Goal: Information Seeking & Learning: Learn about a topic

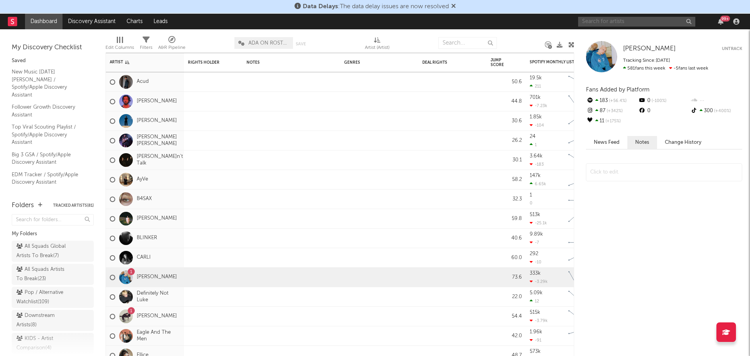
click at [638, 23] on input "text" at bounding box center [636, 22] width 117 height 10
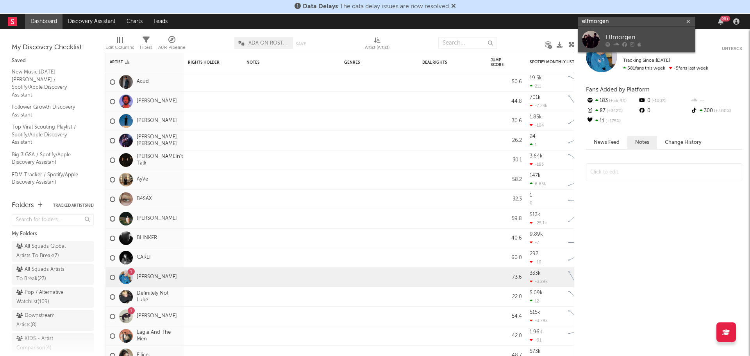
type input "elfmorgen"
click at [634, 34] on div "Elfmorgen" at bounding box center [649, 36] width 86 height 9
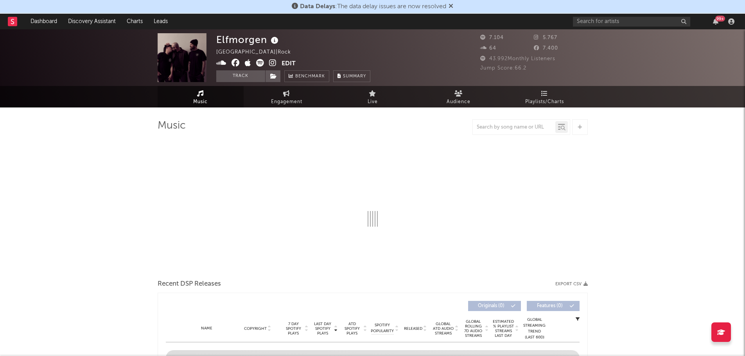
select select "1w"
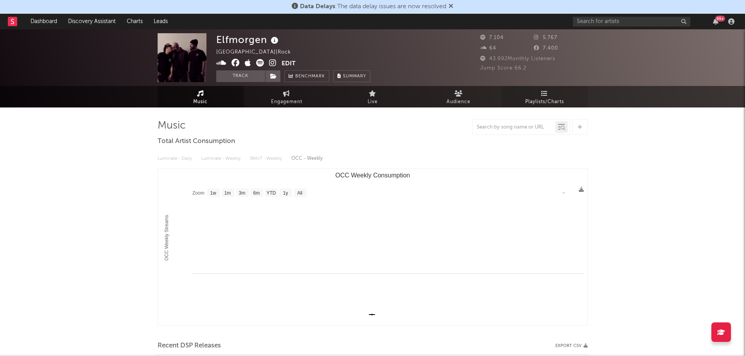
click at [564, 104] on span "Playlists/Charts" at bounding box center [544, 101] width 39 height 9
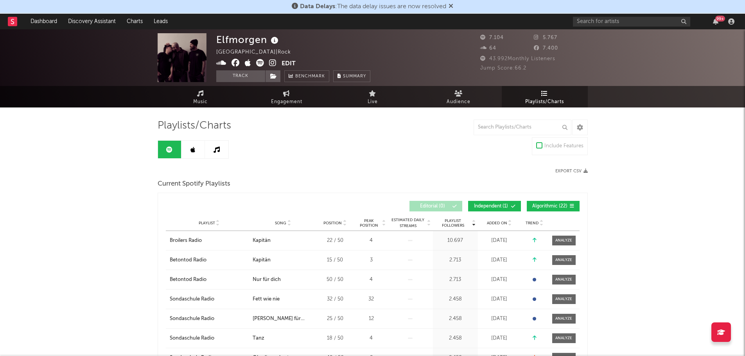
click at [621, 29] on div "Elfmorgen [GEOGRAPHIC_DATA] | Rock Edit Track Benchmark Summary 7.104 5.767 64 …" at bounding box center [372, 57] width 745 height 57
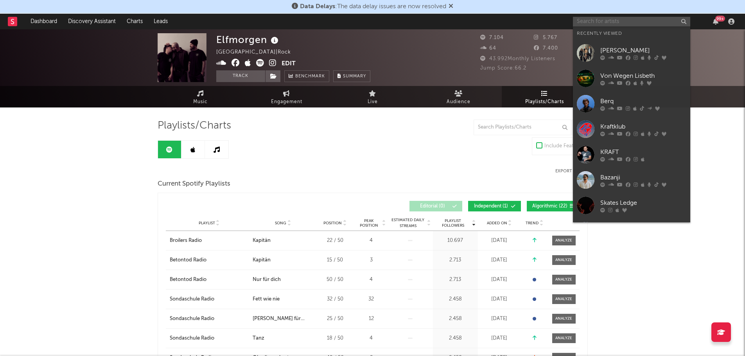
click at [623, 20] on input "text" at bounding box center [631, 22] width 117 height 10
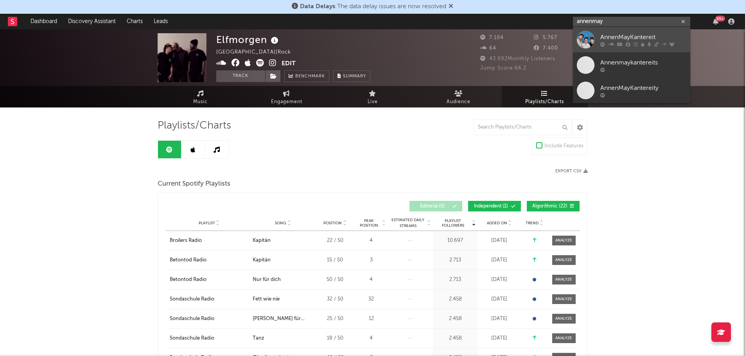
type input "annenmay"
click at [611, 33] on div "AnnenMayKantereit" at bounding box center [643, 36] width 86 height 9
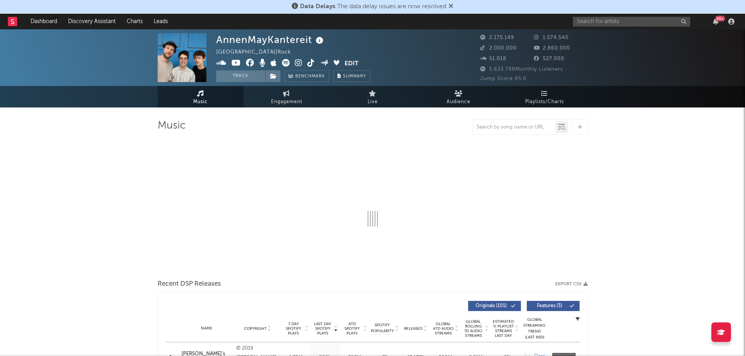
select select "6m"
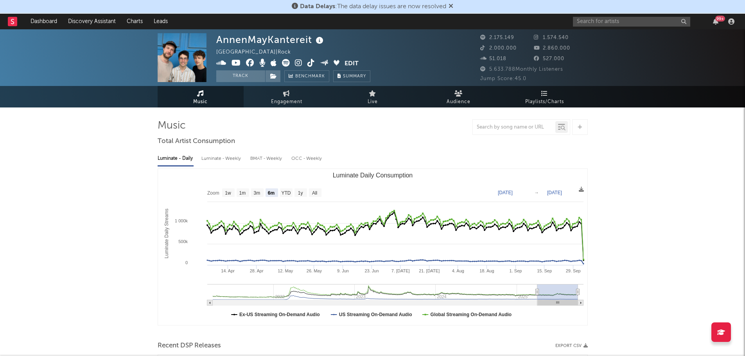
select select "6m"
click at [285, 105] on span "Engagement" at bounding box center [286, 101] width 31 height 9
select select "1w"
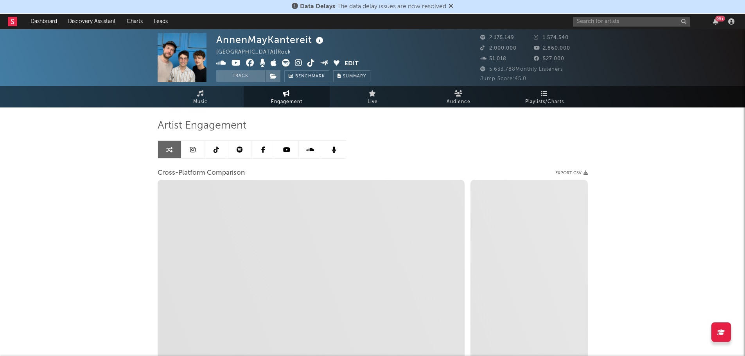
click at [247, 152] on link at bounding box center [239, 150] width 23 height 18
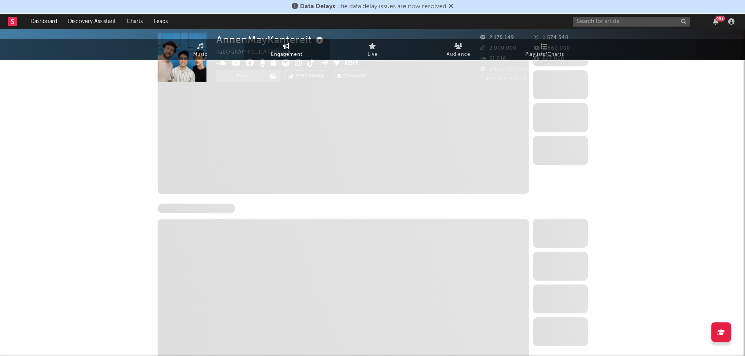
select select "6m"
select select "1w"
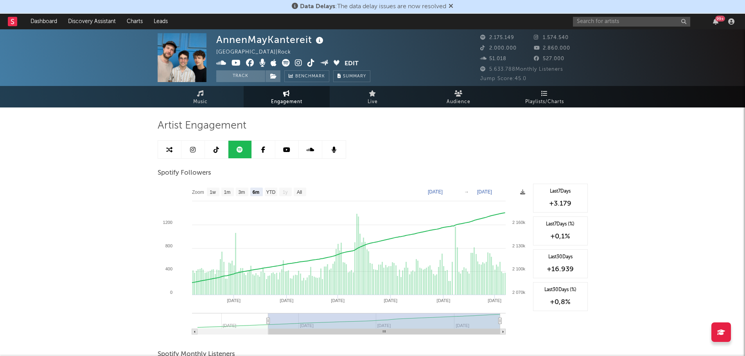
click at [213, 153] on link at bounding box center [216, 150] width 23 height 18
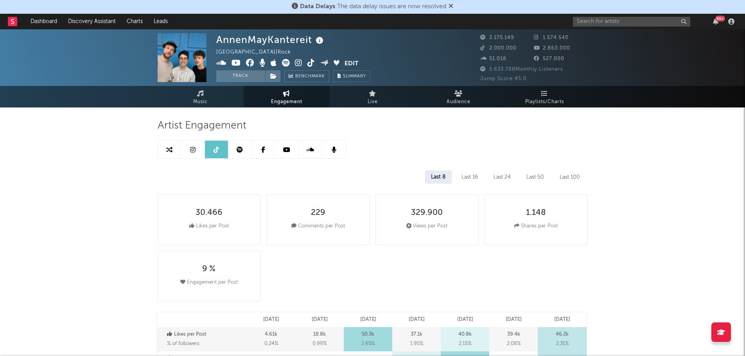
select select "6m"
click at [191, 153] on link at bounding box center [192, 150] width 23 height 18
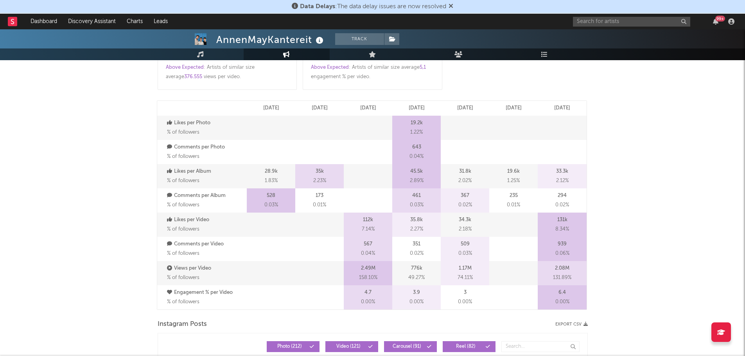
select select "6m"
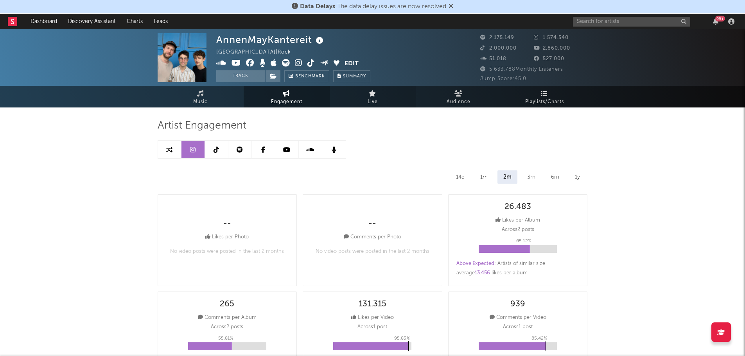
click at [376, 100] on span "Live" at bounding box center [372, 101] width 10 height 9
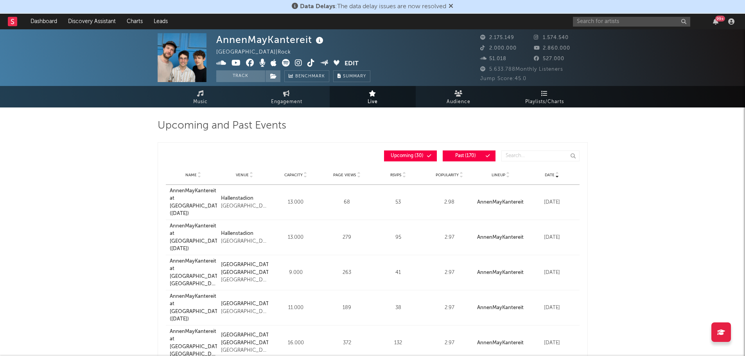
click at [554, 174] on div at bounding box center [556, 175] width 5 height 6
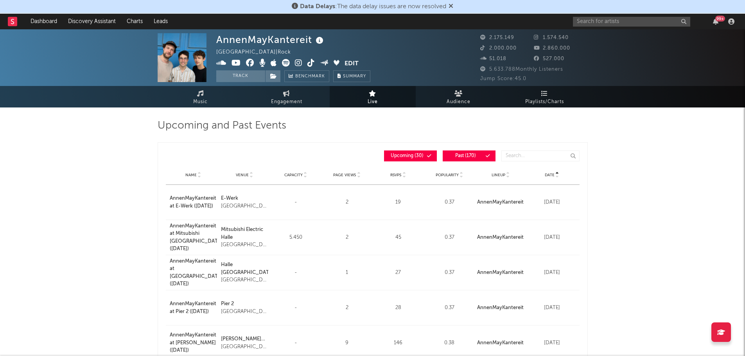
click at [554, 174] on div at bounding box center [556, 175] width 5 height 6
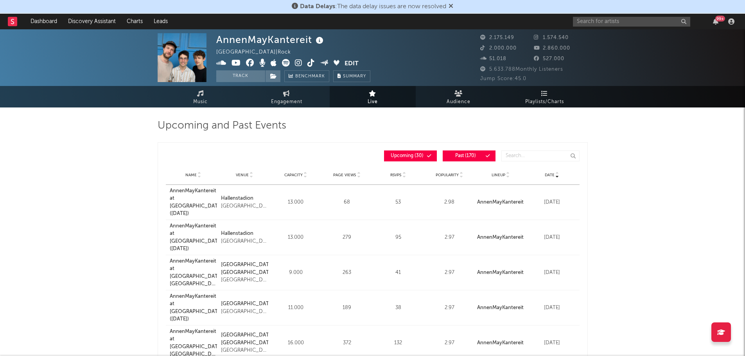
click at [554, 174] on div at bounding box center [556, 175] width 5 height 6
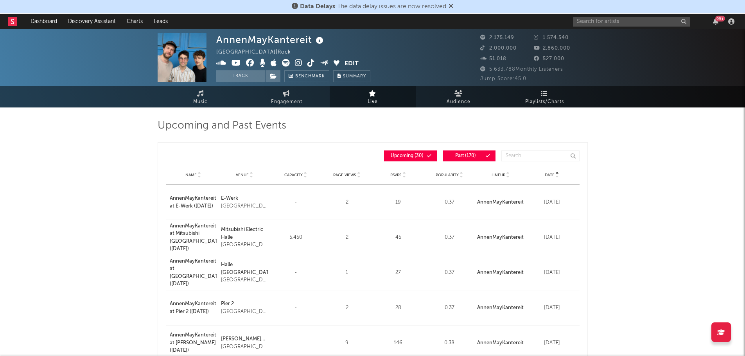
click at [554, 174] on div at bounding box center [556, 175] width 5 height 6
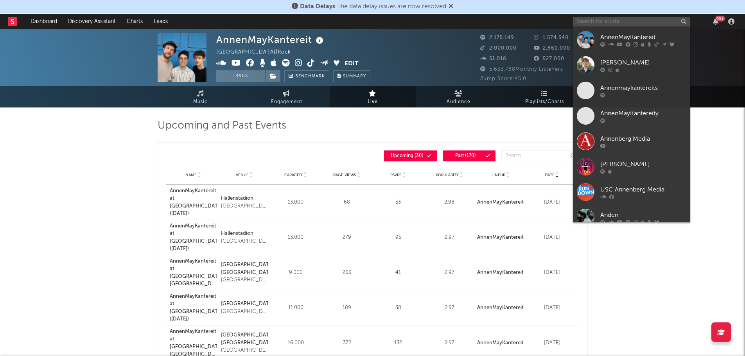
click at [626, 23] on input "text" at bounding box center [631, 22] width 117 height 10
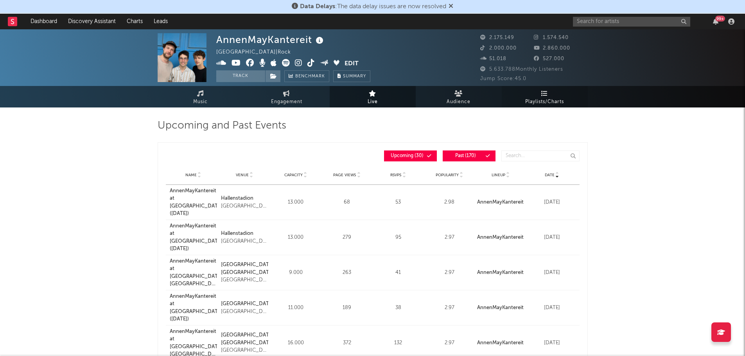
click at [549, 96] on link "Playlists/Charts" at bounding box center [544, 96] width 86 height 21
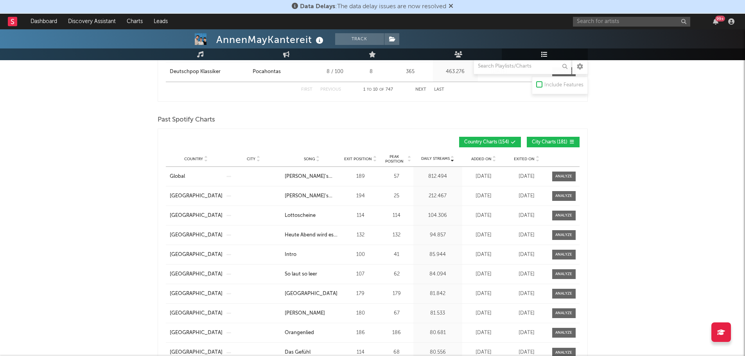
scroll to position [342, 0]
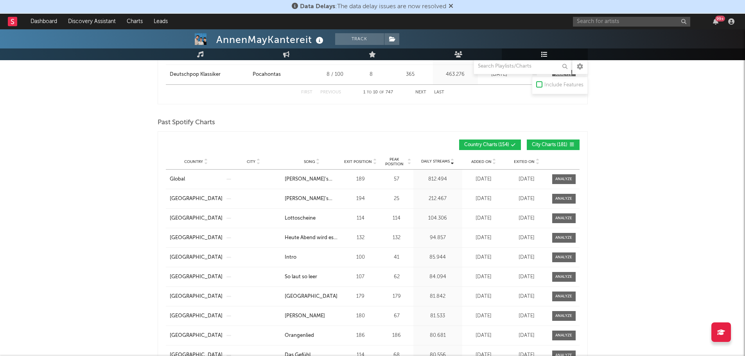
click at [537, 144] on span "City Charts ( 181 )" at bounding box center [550, 145] width 36 height 5
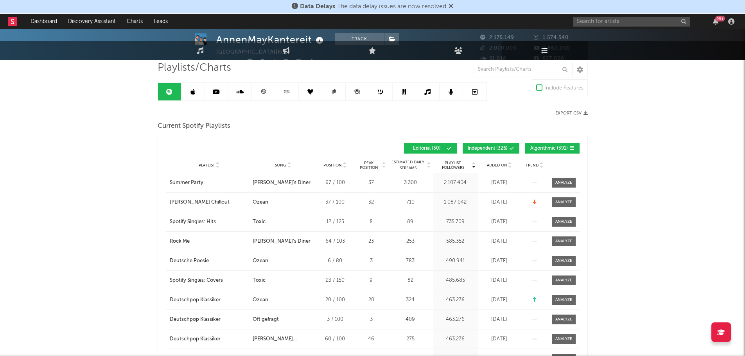
scroll to position [0, 0]
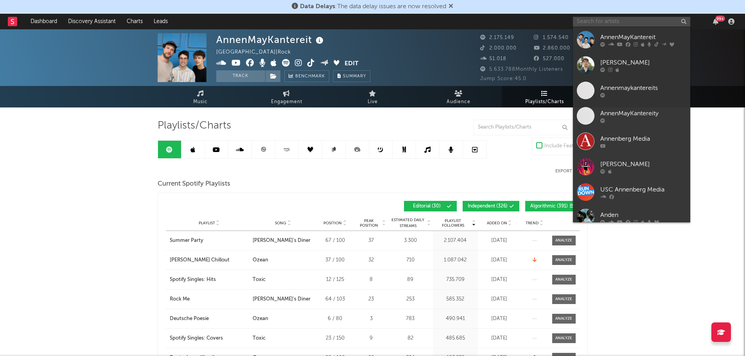
click at [600, 20] on input "text" at bounding box center [631, 22] width 117 height 10
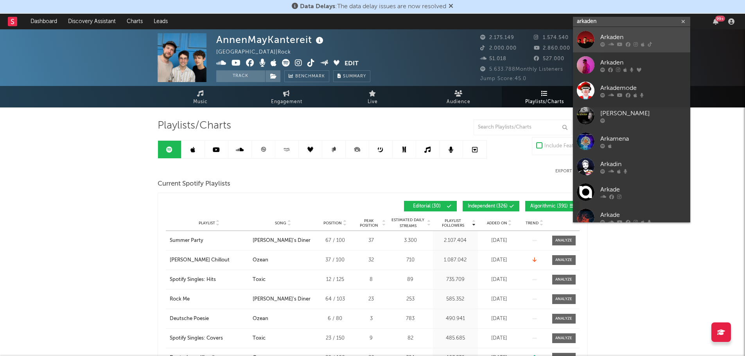
type input "arkaden"
click at [632, 32] on link "Arkaden" at bounding box center [631, 39] width 117 height 25
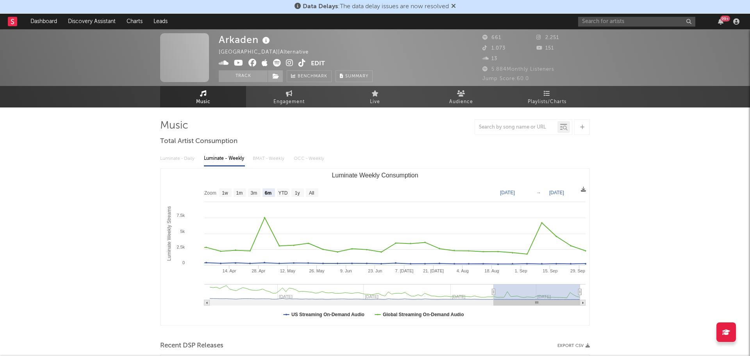
select select "6m"
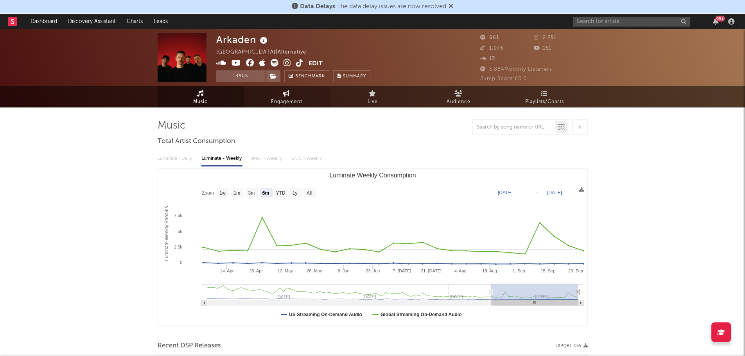
click at [297, 94] on link "Engagement" at bounding box center [287, 96] width 86 height 21
select select "1w"
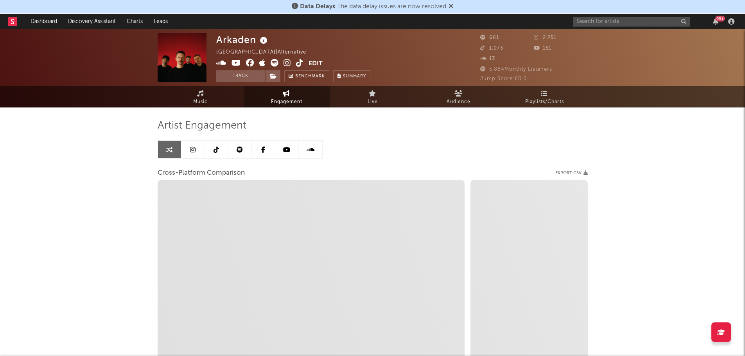
click at [240, 148] on icon at bounding box center [239, 150] width 6 height 6
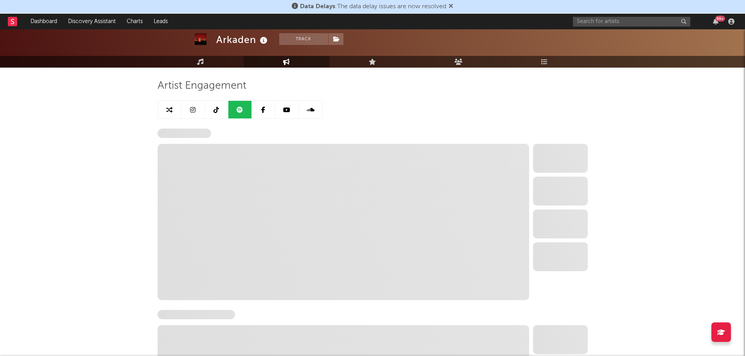
scroll to position [78, 0]
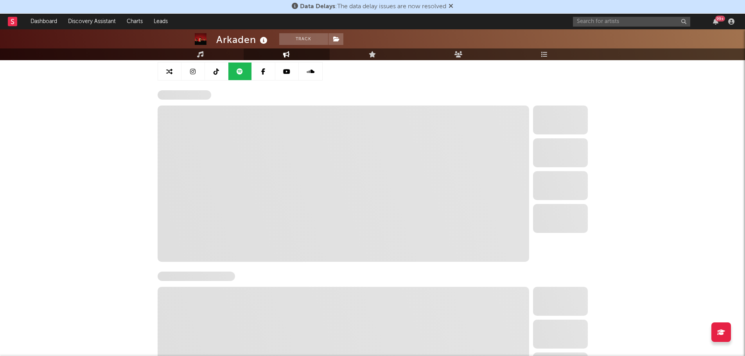
select select "6m"
select select "1w"
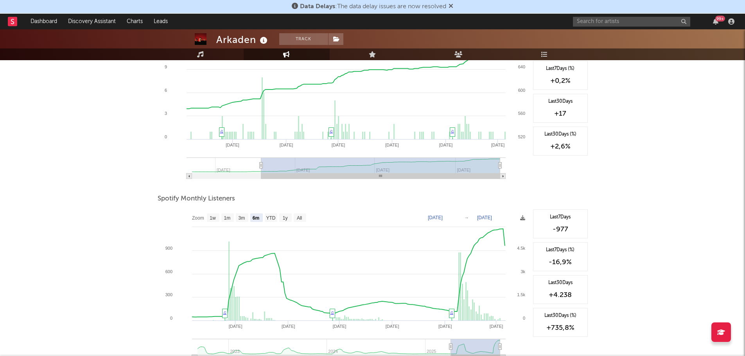
scroll to position [156, 0]
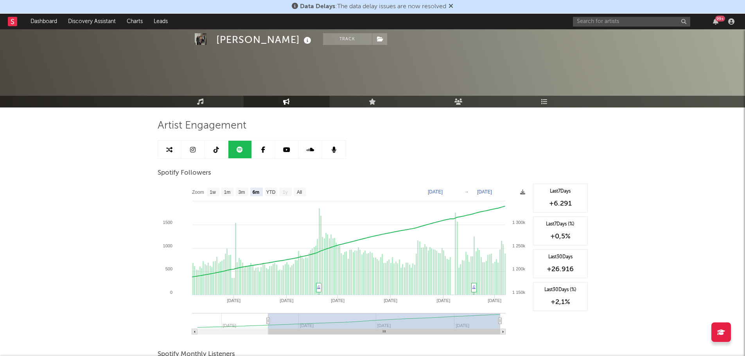
select select "6m"
select select "1w"
